Goal: Book appointment/travel/reservation

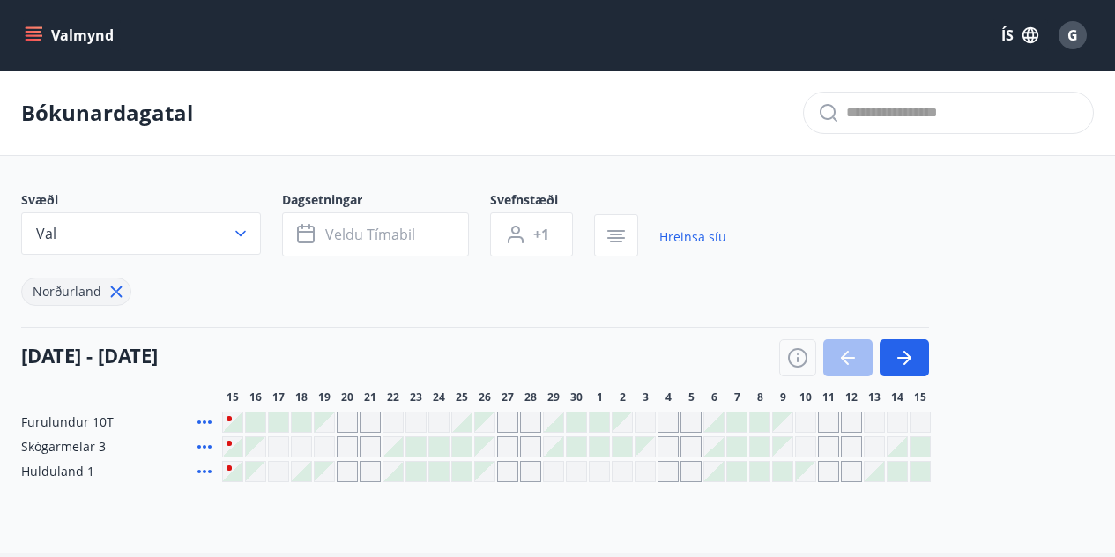
scroll to position [142, 0]
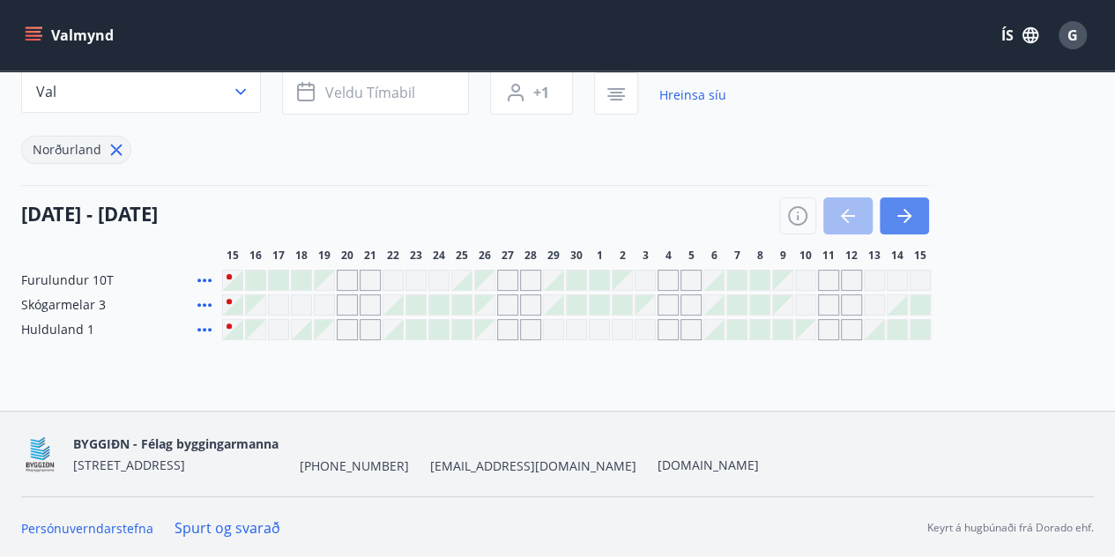
click at [912, 216] on icon "button" at bounding box center [904, 215] width 21 height 21
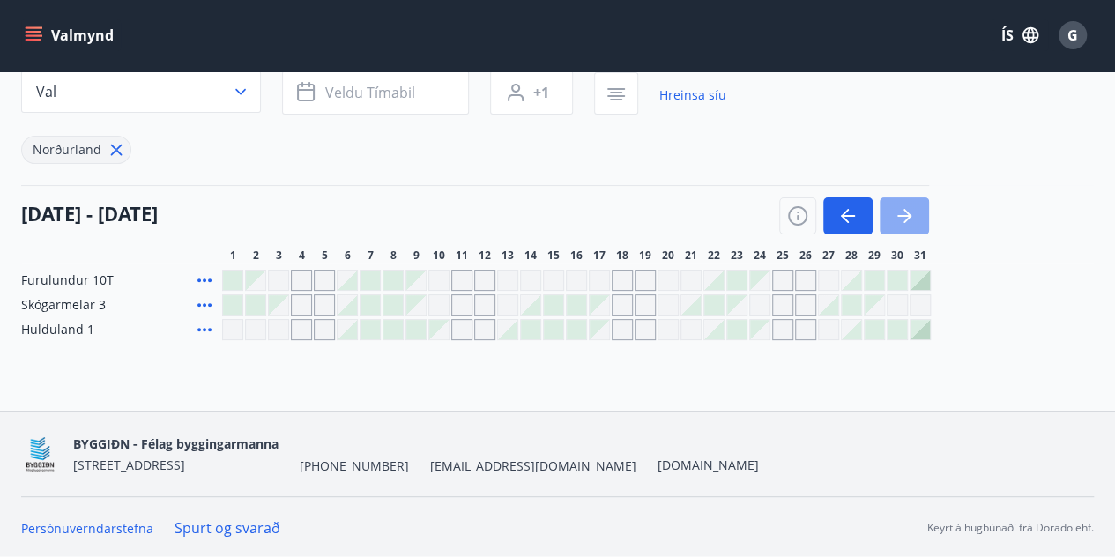
click at [912, 216] on icon "button" at bounding box center [904, 215] width 21 height 21
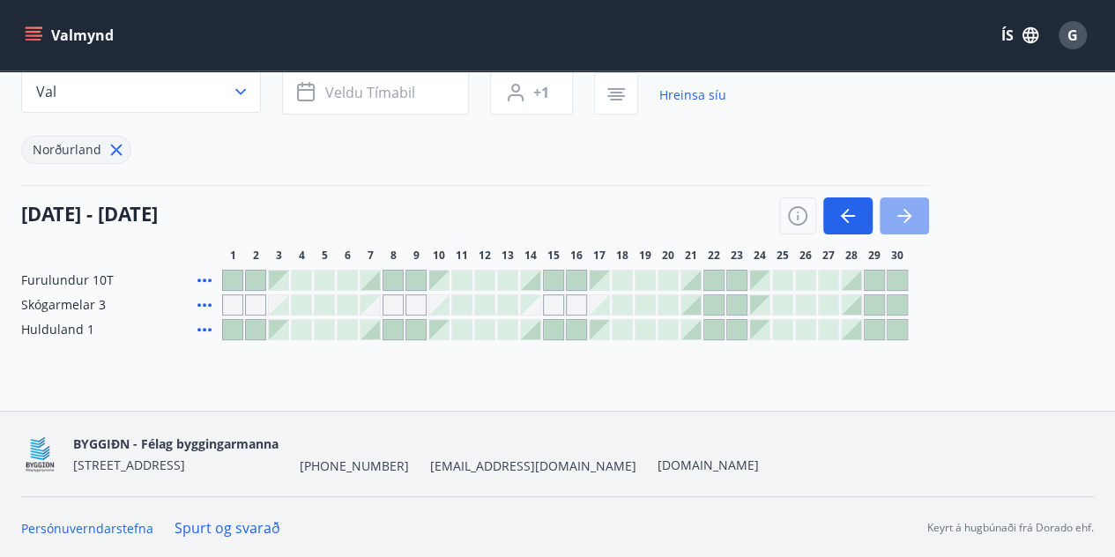
click at [912, 216] on icon "button" at bounding box center [904, 215] width 21 height 21
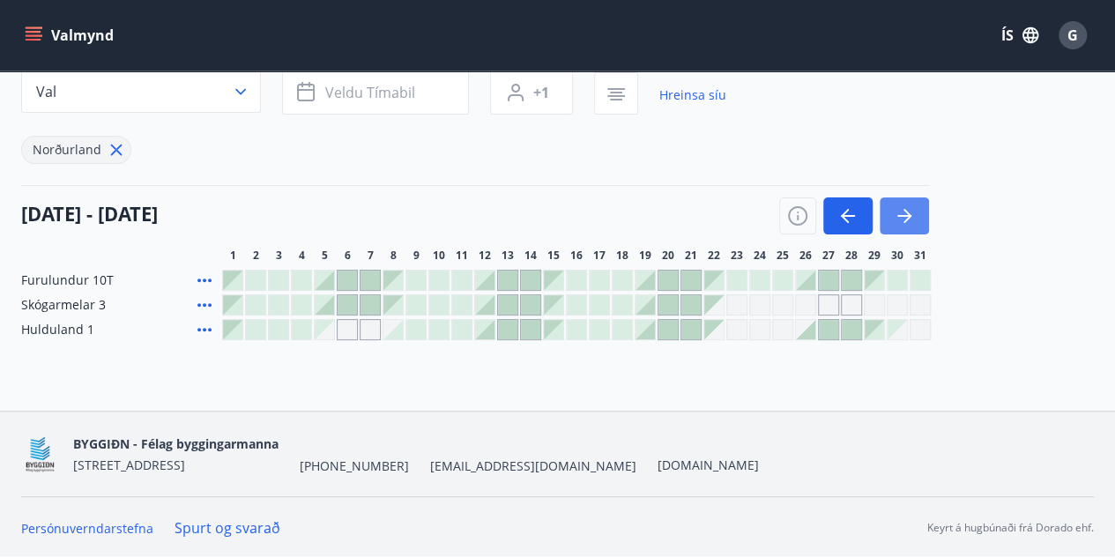
click at [905, 211] on icon "button" at bounding box center [908, 216] width 8 height 14
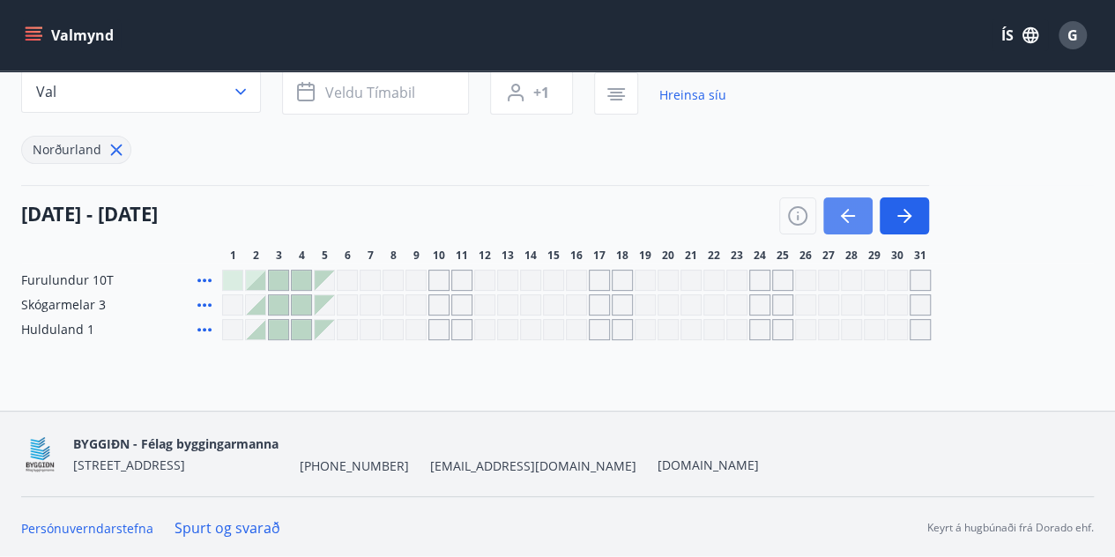
click at [838, 217] on icon "button" at bounding box center [848, 215] width 21 height 21
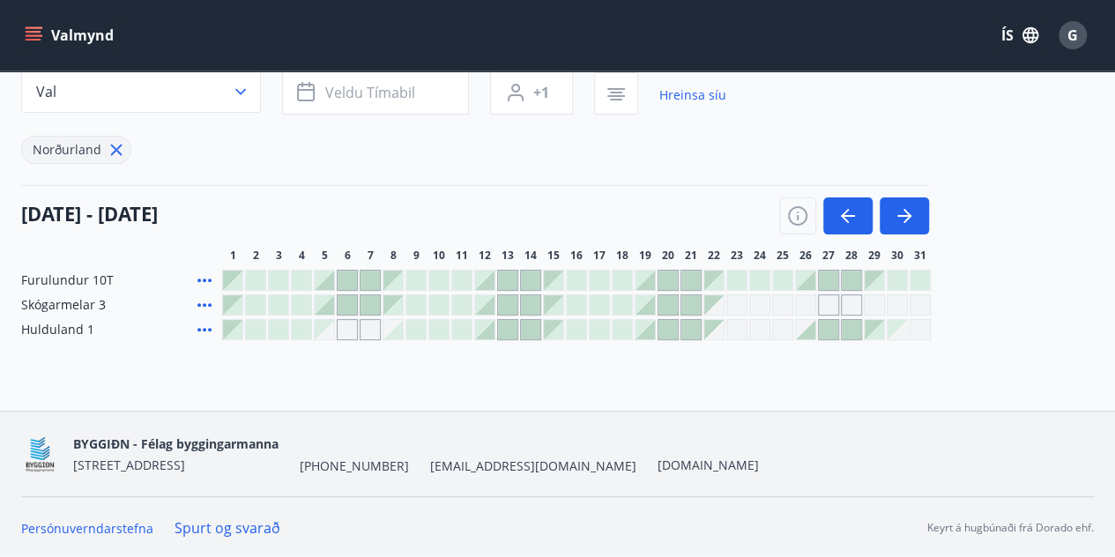
click at [88, 31] on button "Valmynd" at bounding box center [71, 35] width 100 height 32
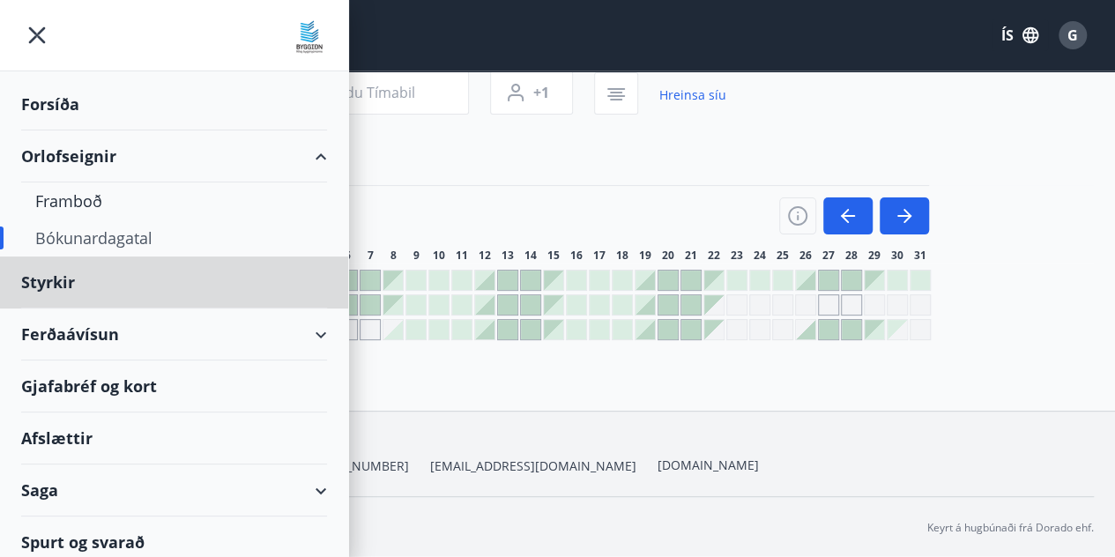
click at [79, 115] on div "Forsíða" at bounding box center [174, 104] width 306 height 52
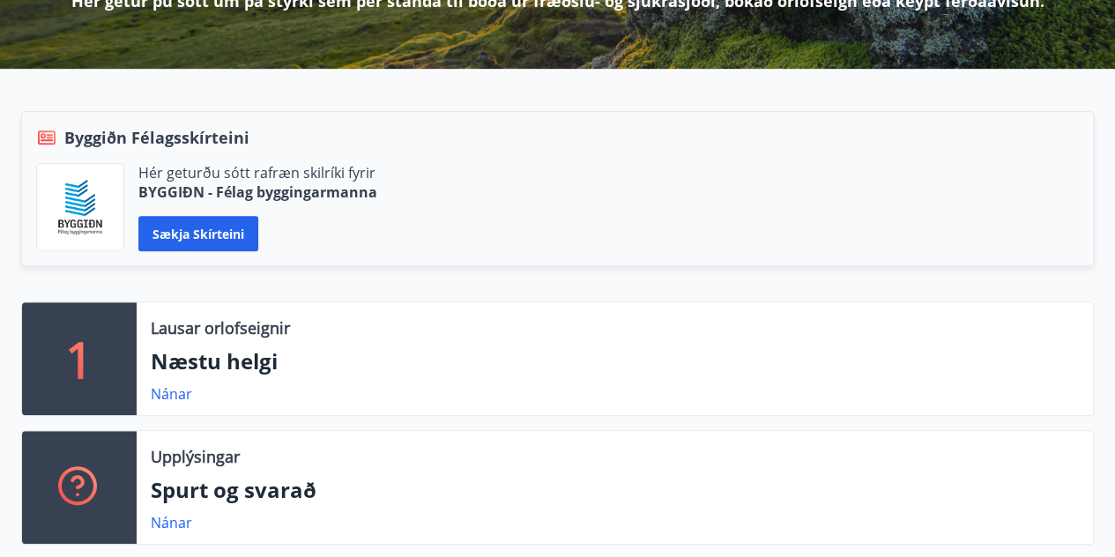
scroll to position [305, 0]
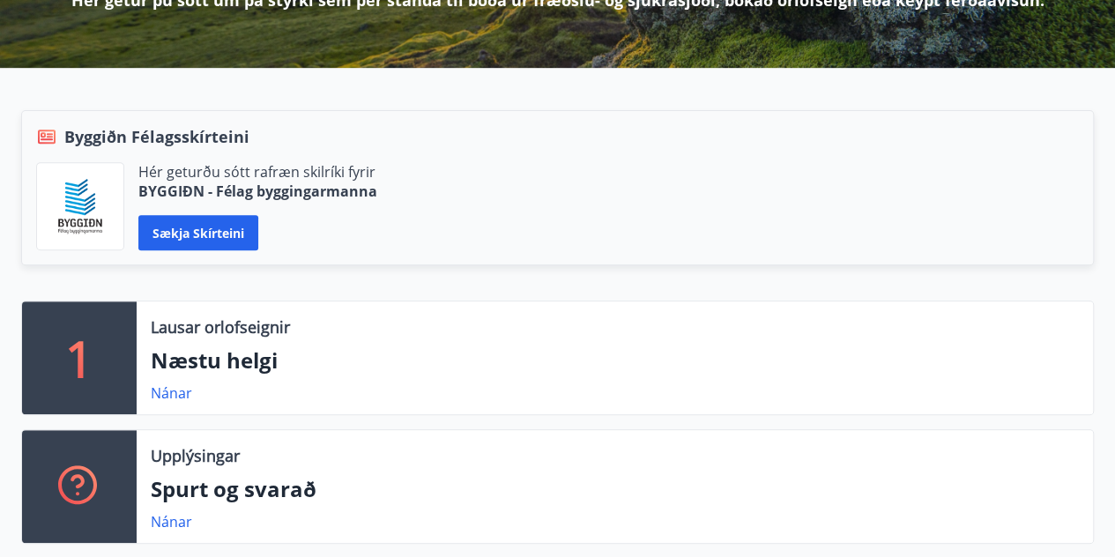
click at [145, 345] on div "Lausar orlofseignir Næstu helgi Nánar" at bounding box center [615, 358] width 957 height 113
click at [182, 391] on link "Nánar" at bounding box center [171, 393] width 41 height 19
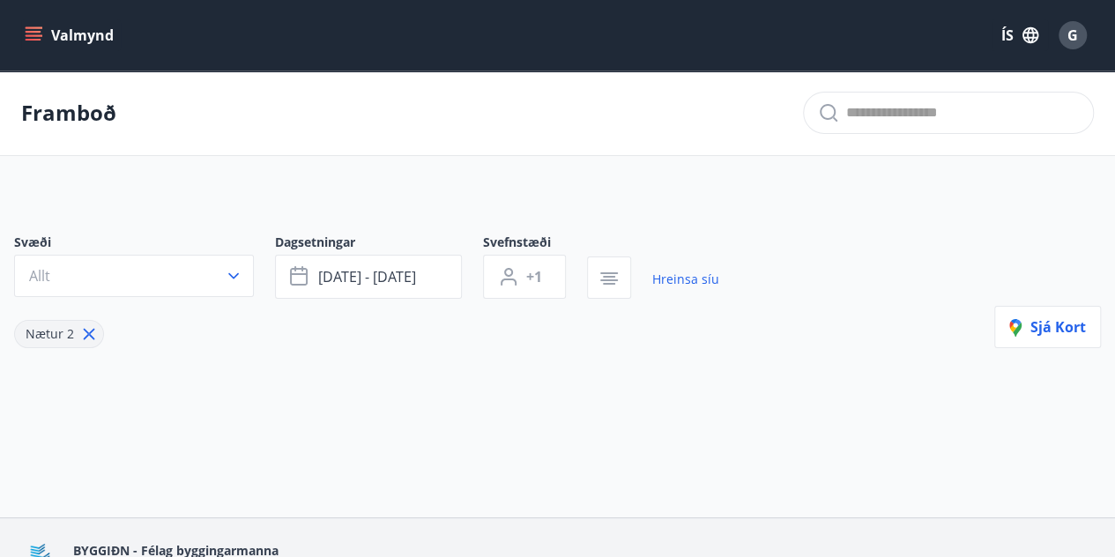
type input "*"
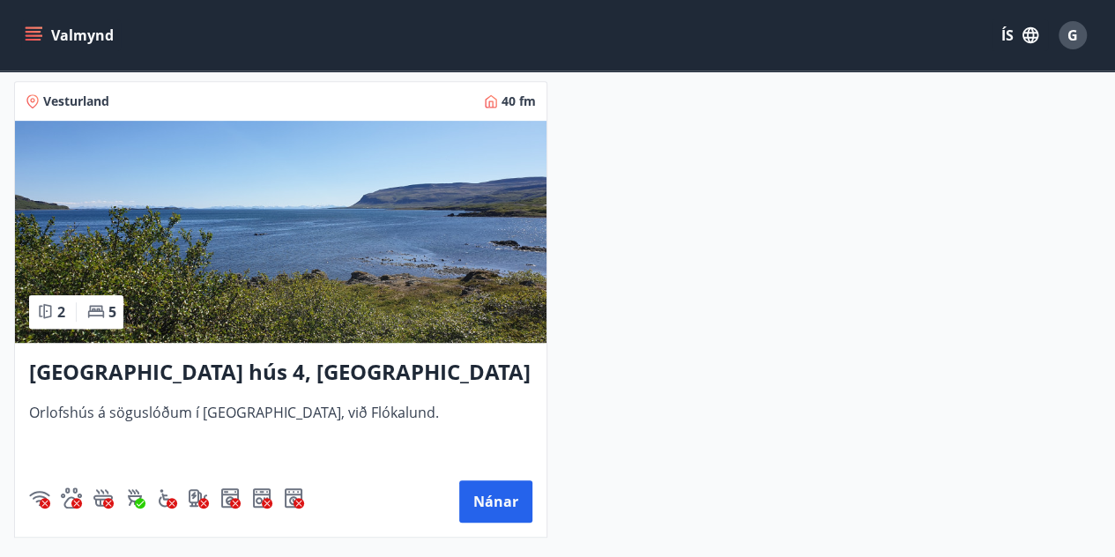
scroll to position [350, 0]
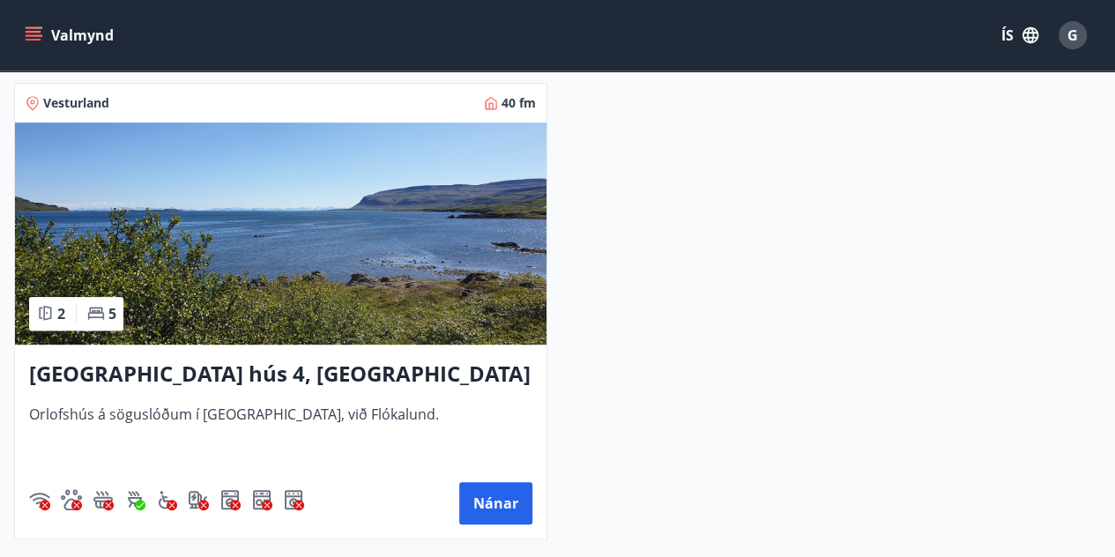
click at [284, 359] on h3 "[GEOGRAPHIC_DATA] hús 4, [GEOGRAPHIC_DATA]" at bounding box center [280, 375] width 503 height 32
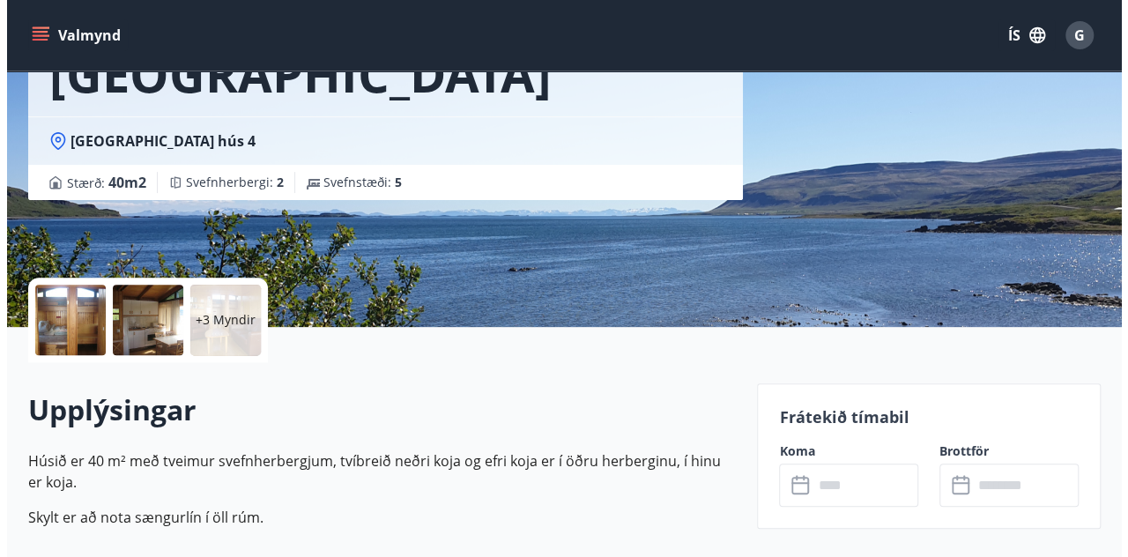
scroll to position [203, 0]
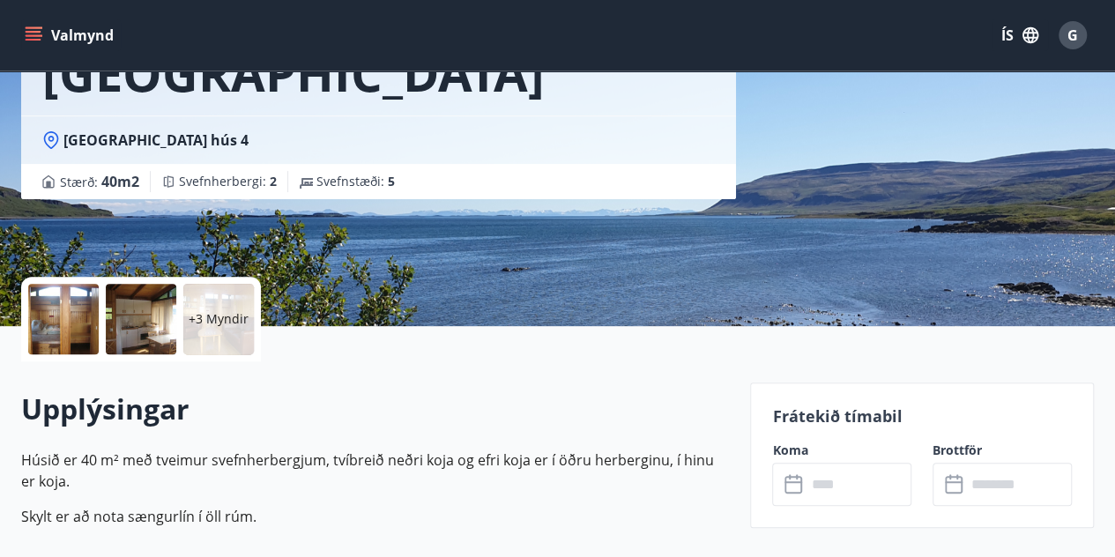
click at [79, 332] on div at bounding box center [63, 319] width 71 height 71
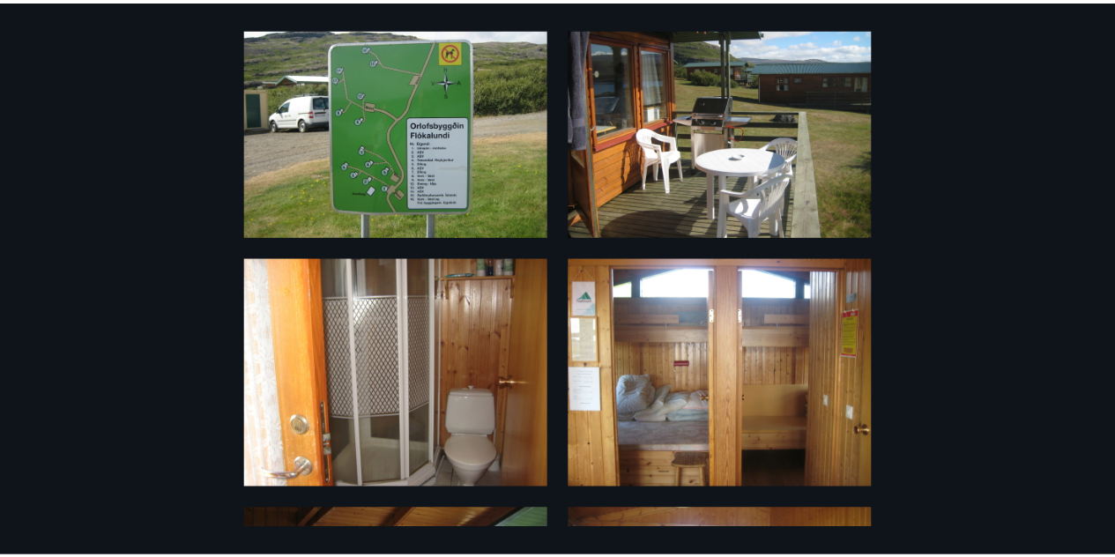
scroll to position [0, 0]
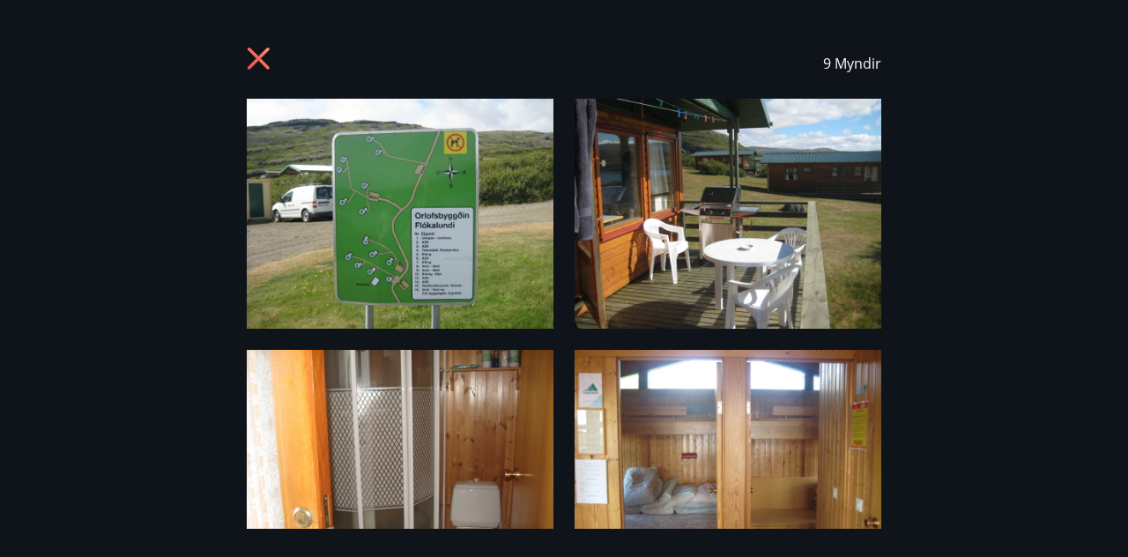
click at [249, 63] on icon at bounding box center [261, 61] width 28 height 28
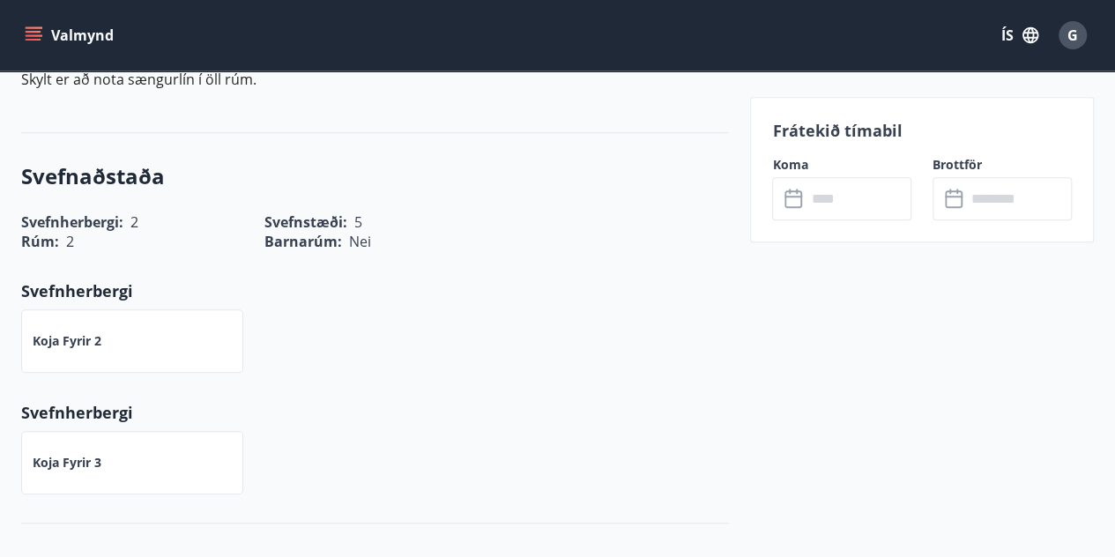
scroll to position [641, 0]
